Goal: Task Accomplishment & Management: Manage account settings

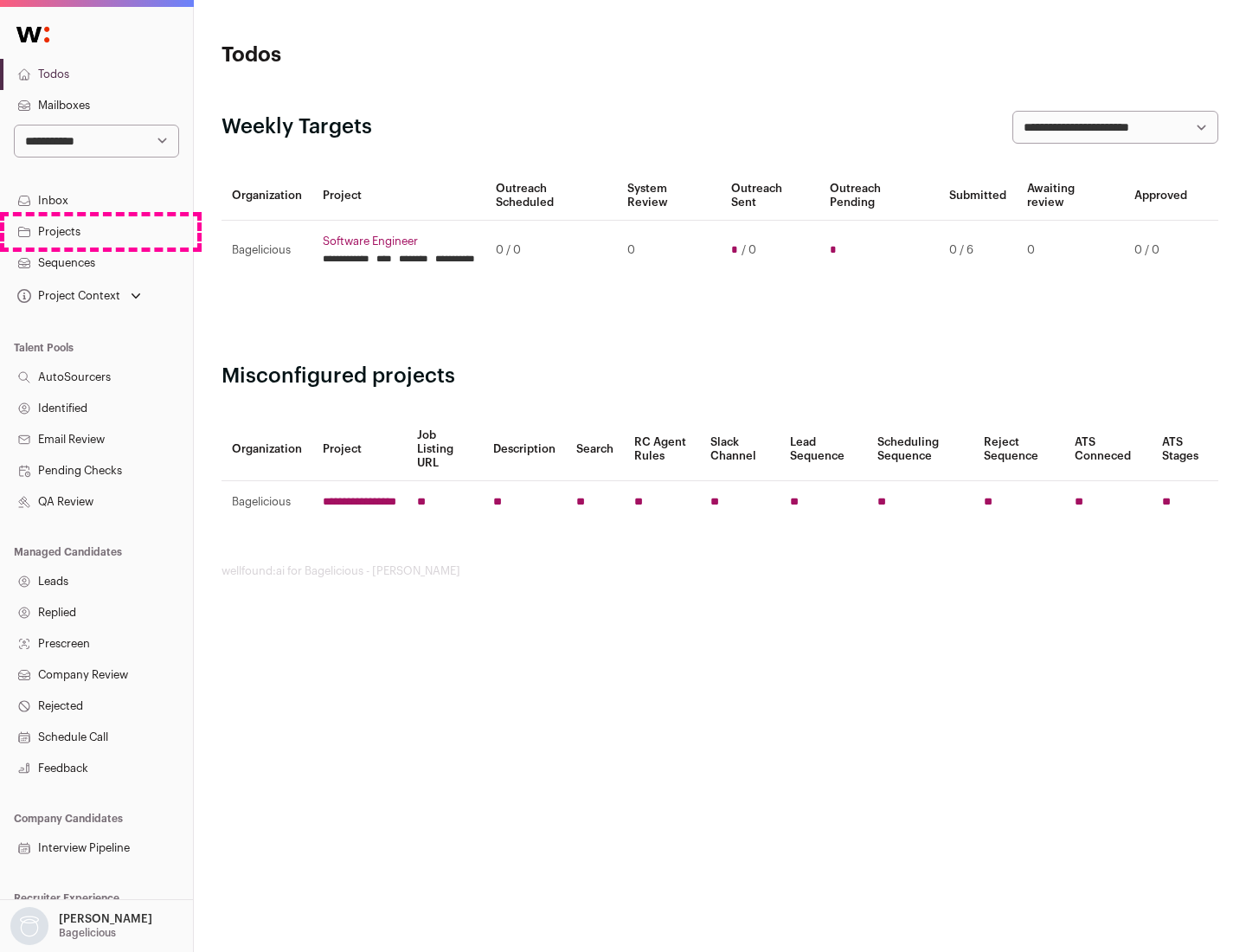
click at [96, 231] on link "Projects" at bounding box center [96, 231] width 193 height 32
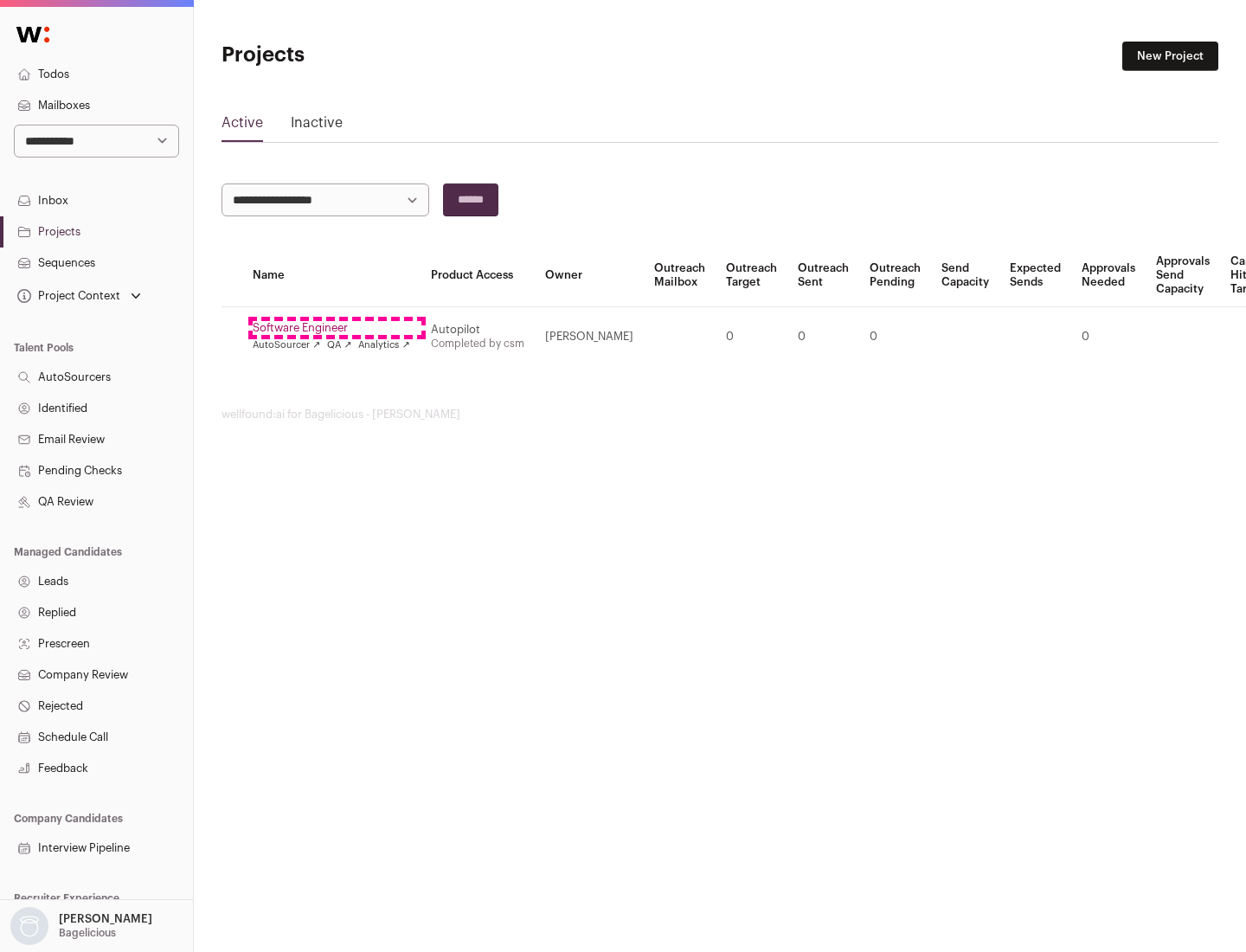
click at [337, 328] on link "Software Engineer" at bounding box center [332, 327] width 158 height 14
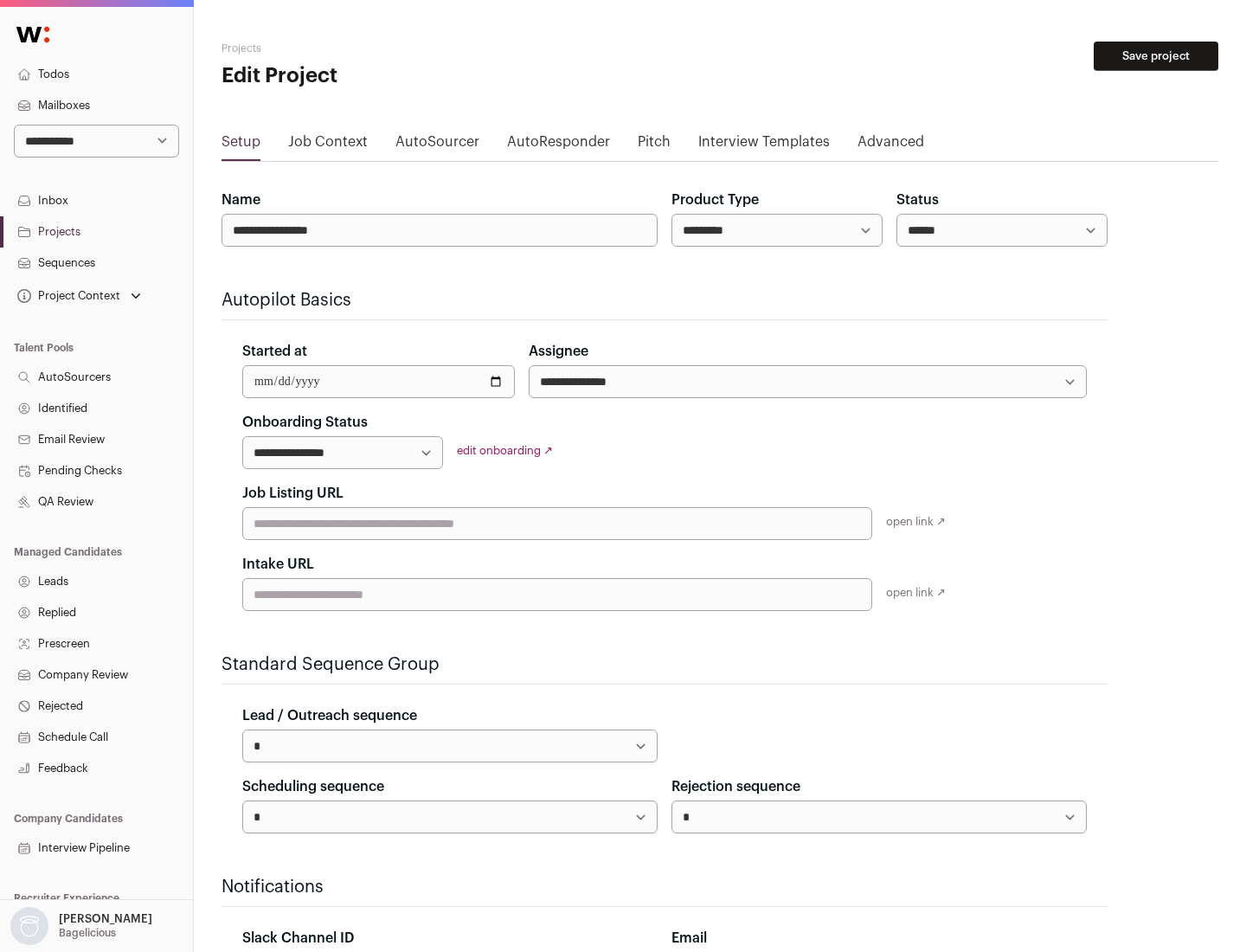
click at [1157, 56] on button "Save project" at bounding box center [1156, 56] width 124 height 30
